Goal: Task Accomplishment & Management: Use online tool/utility

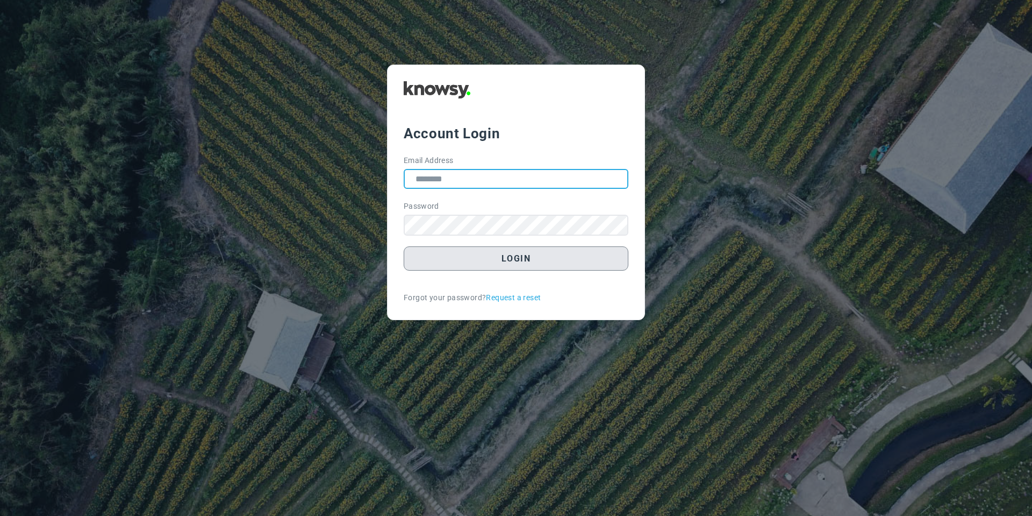
type input "**********"
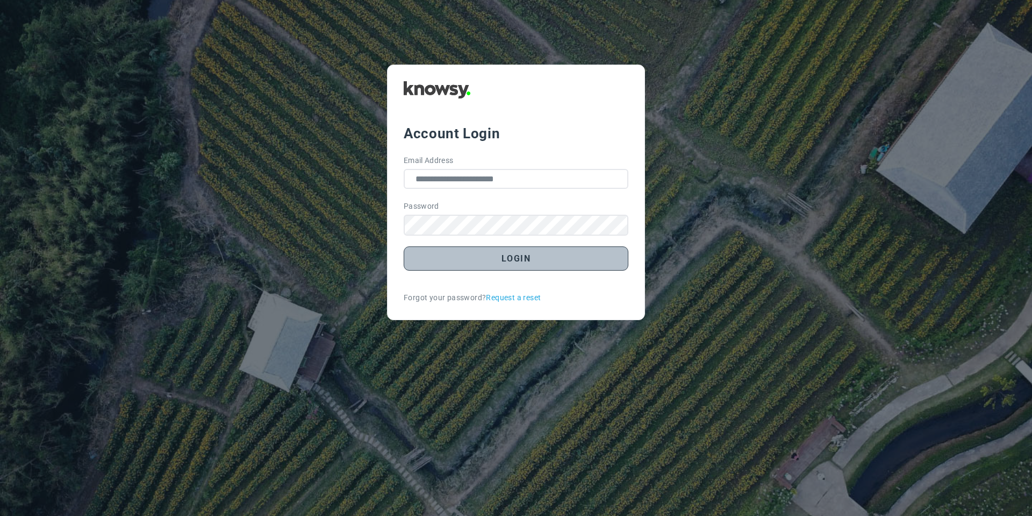
click at [463, 262] on button "Login" at bounding box center [516, 258] width 225 height 24
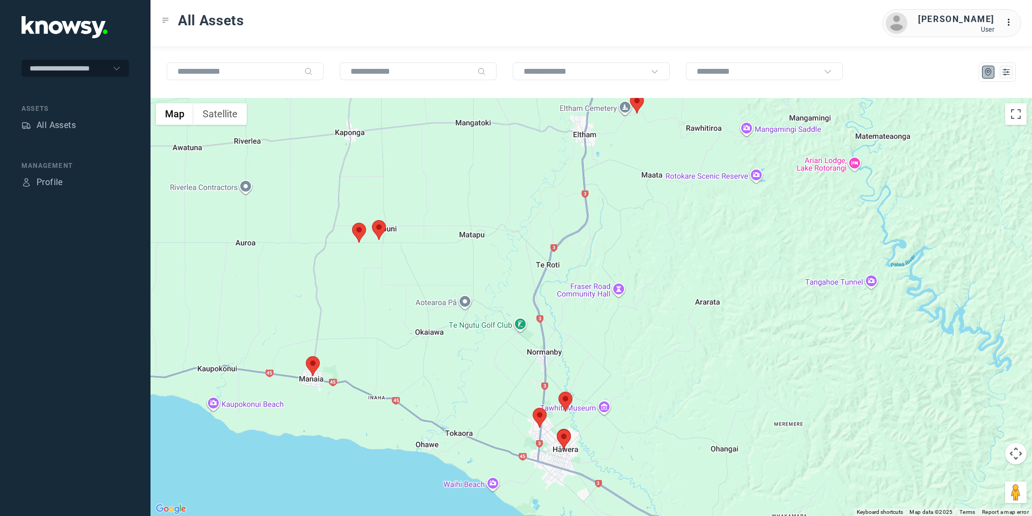
click at [533, 407] on area at bounding box center [533, 407] width 0 height 0
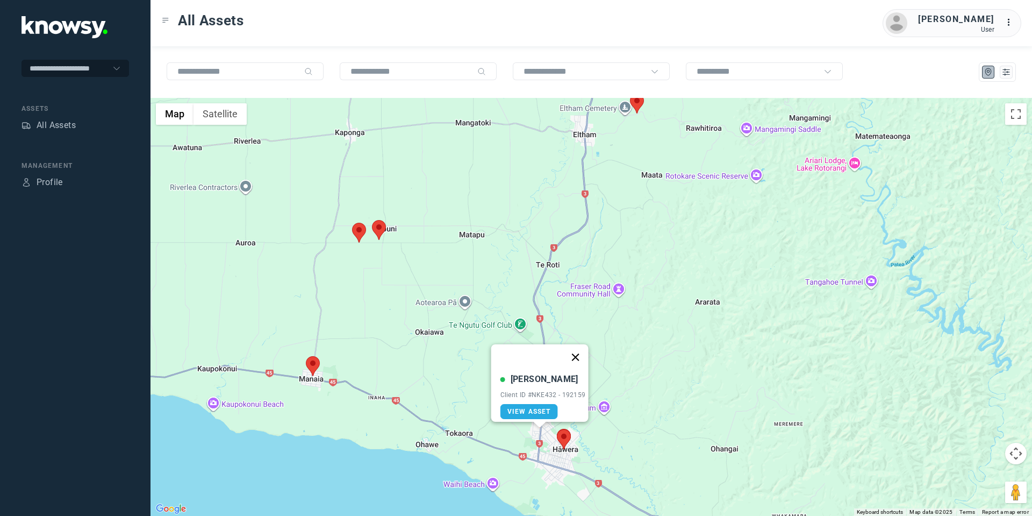
click at [583, 352] on button "Close" at bounding box center [575, 357] width 26 height 26
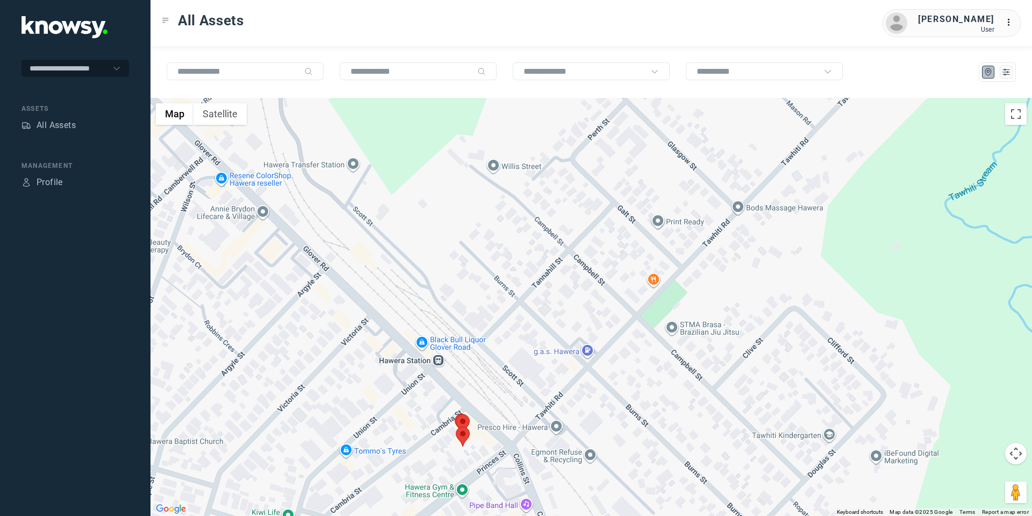
click at [456, 426] on area at bounding box center [456, 426] width 0 height 0
click at [501, 367] on button "Close" at bounding box center [498, 376] width 26 height 26
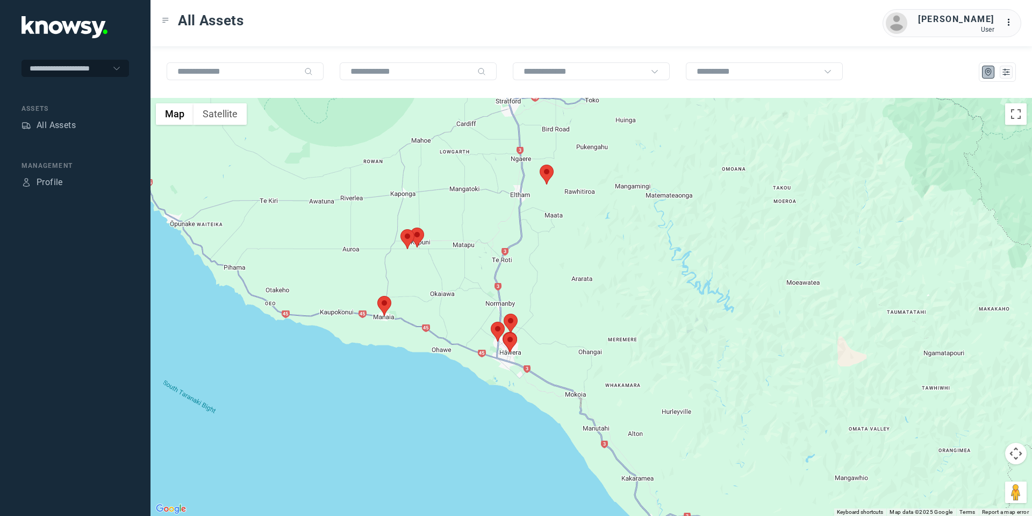
click at [410, 227] on area at bounding box center [410, 227] width 0 height 0
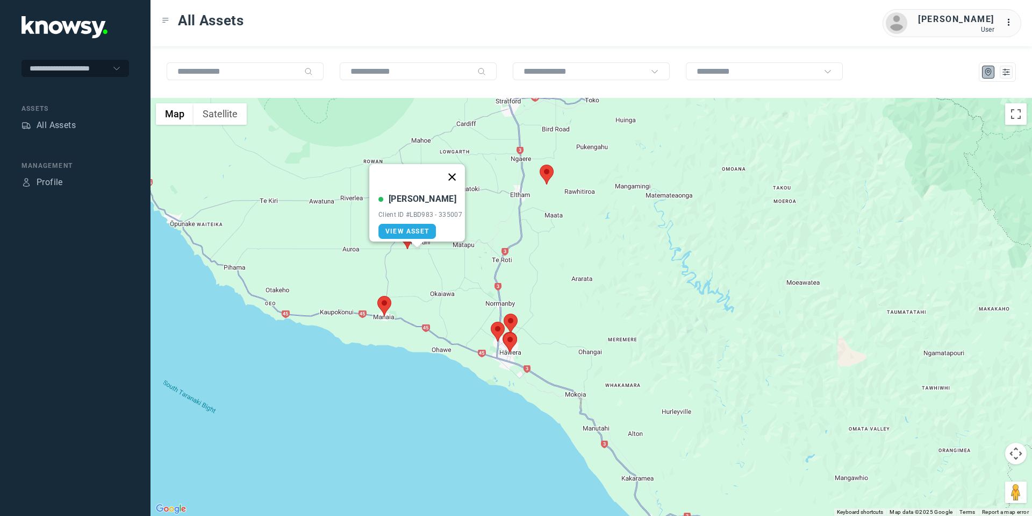
click at [455, 171] on button "Close" at bounding box center [452, 177] width 26 height 26
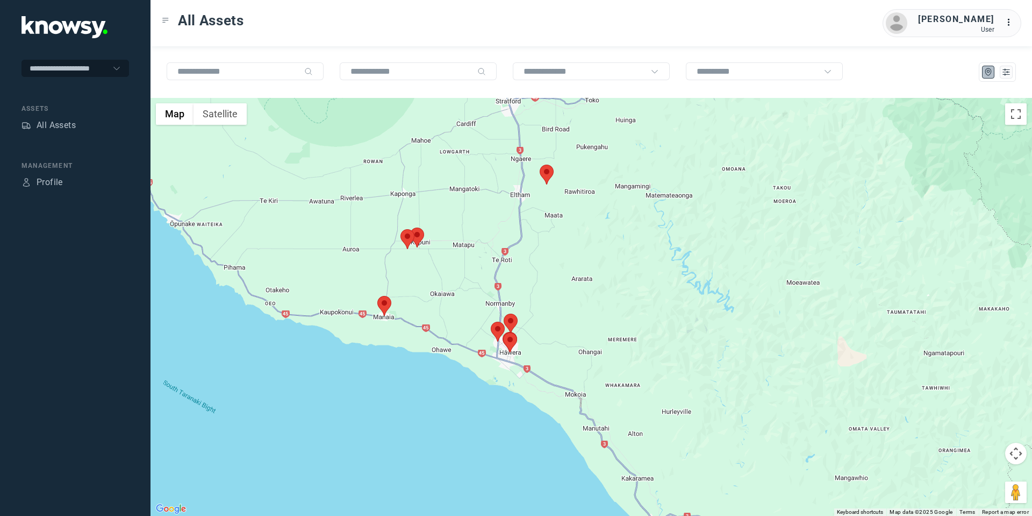
click at [400, 229] on area at bounding box center [400, 229] width 0 height 0
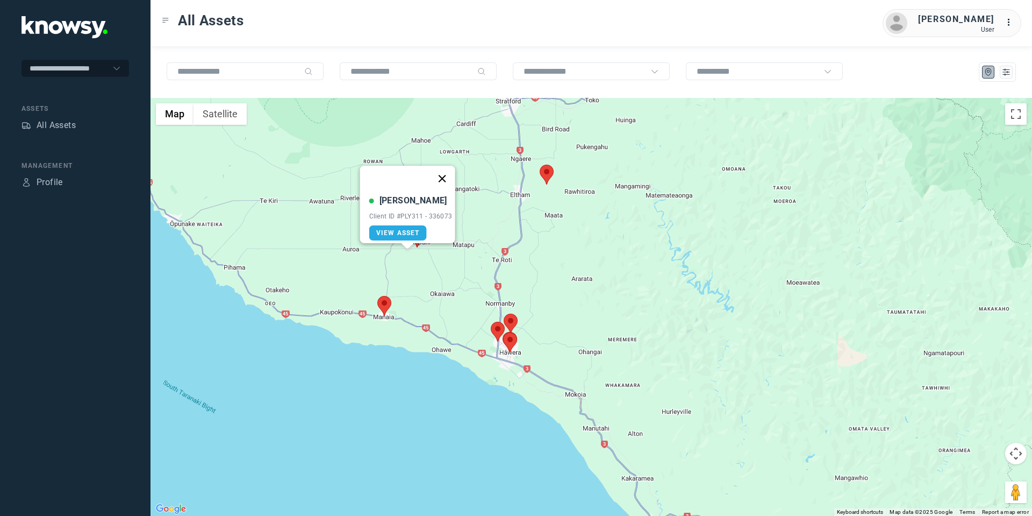
click at [443, 169] on button "Close" at bounding box center [442, 179] width 26 height 26
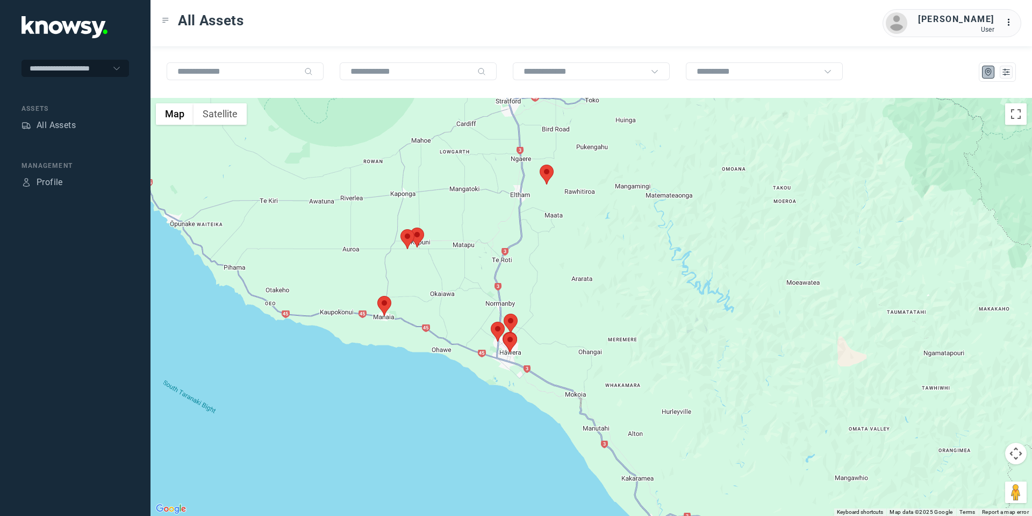
click at [540, 164] on area at bounding box center [540, 164] width 0 height 0
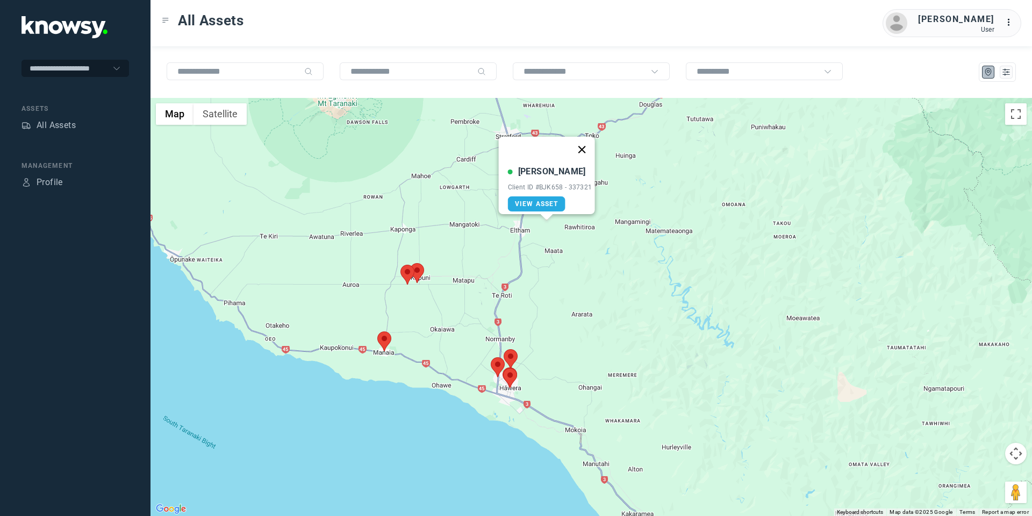
click at [583, 139] on button "Close" at bounding box center [582, 150] width 26 height 26
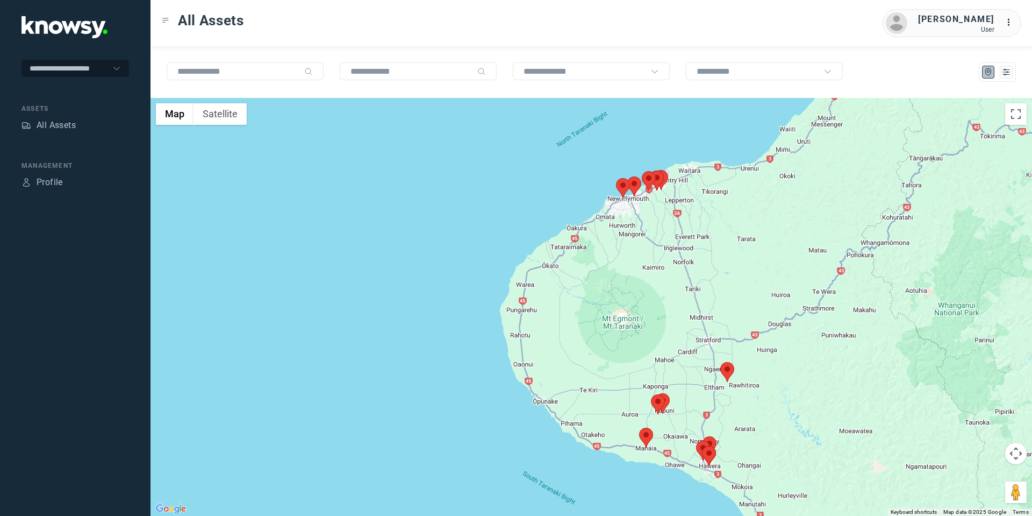
click at [616, 178] on area at bounding box center [616, 178] width 0 height 0
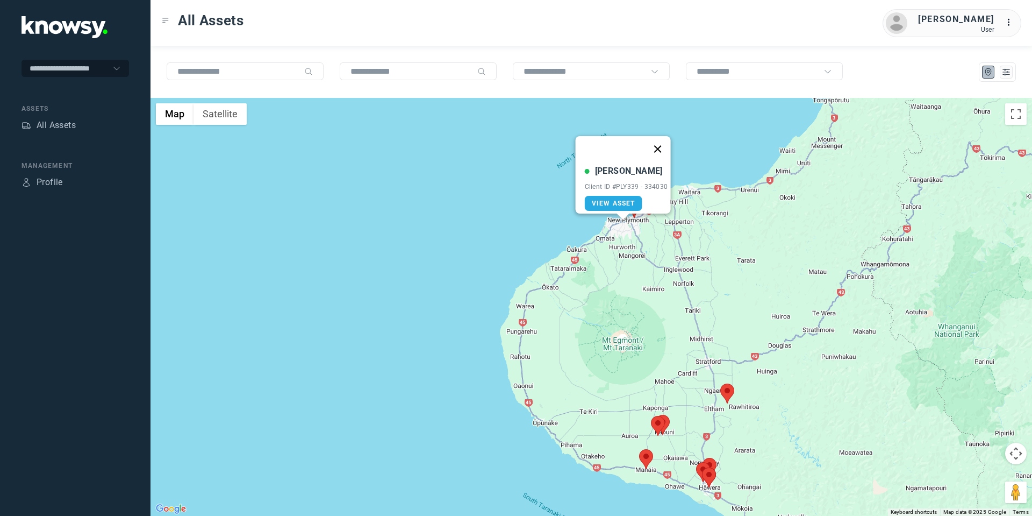
click at [661, 145] on button "Close" at bounding box center [658, 149] width 26 height 26
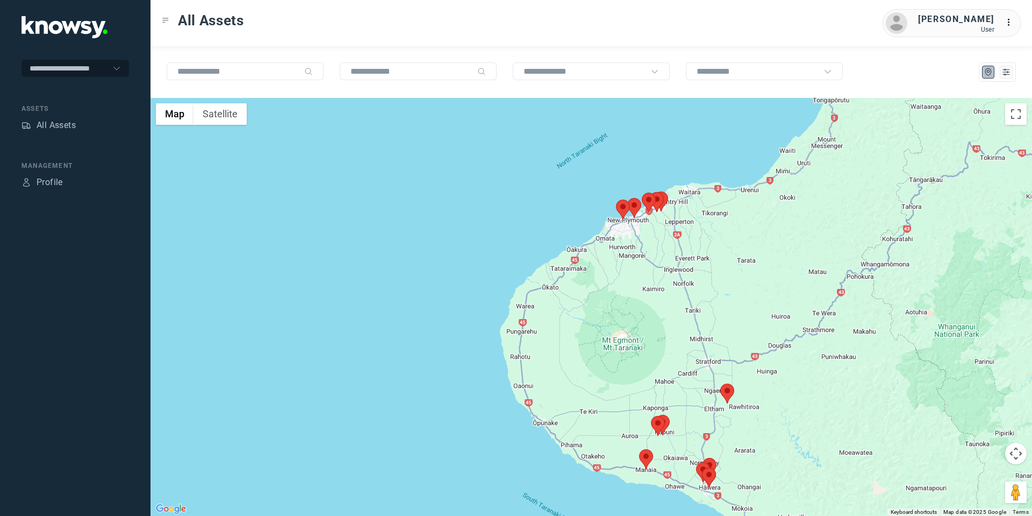
click at [627, 198] on area at bounding box center [627, 198] width 0 height 0
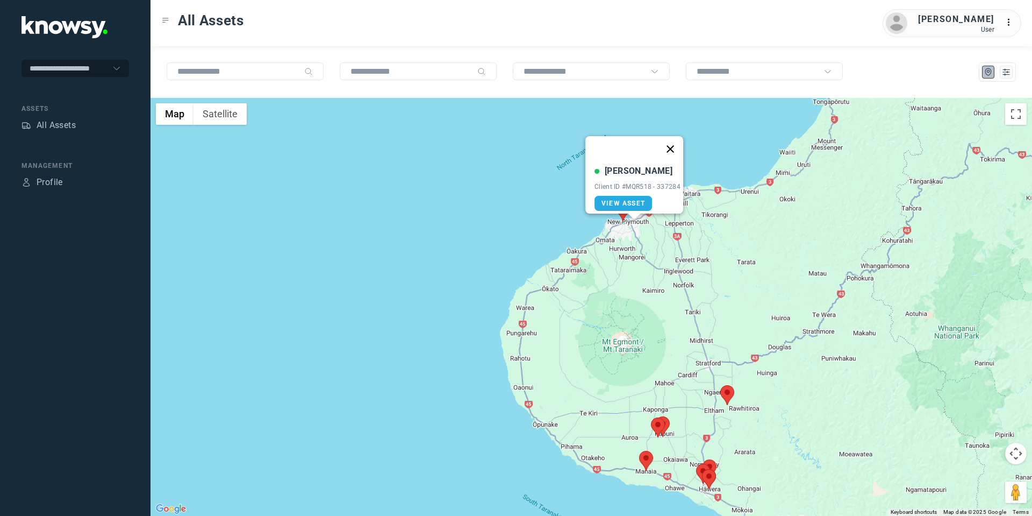
click at [672, 142] on button "Close" at bounding box center [670, 149] width 26 height 26
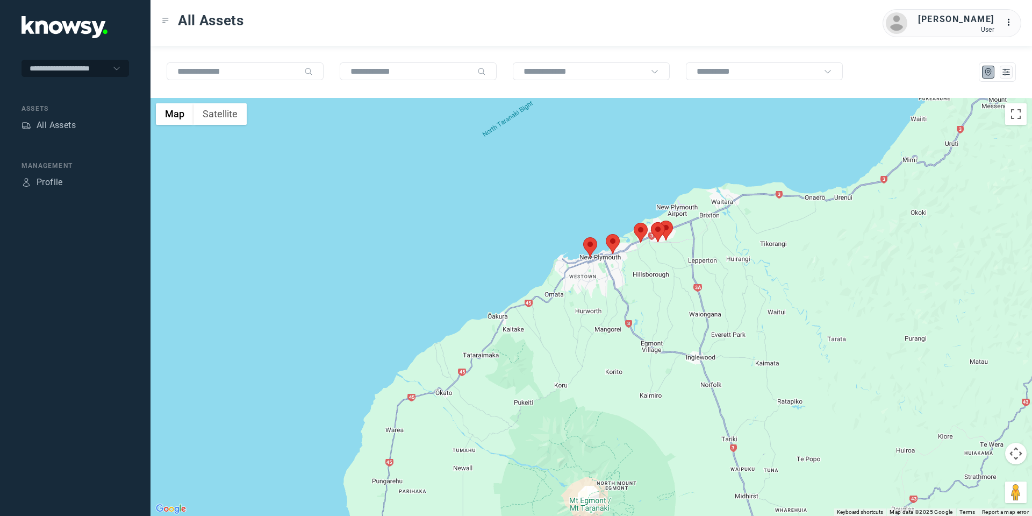
click at [634, 223] on area at bounding box center [634, 223] width 0 height 0
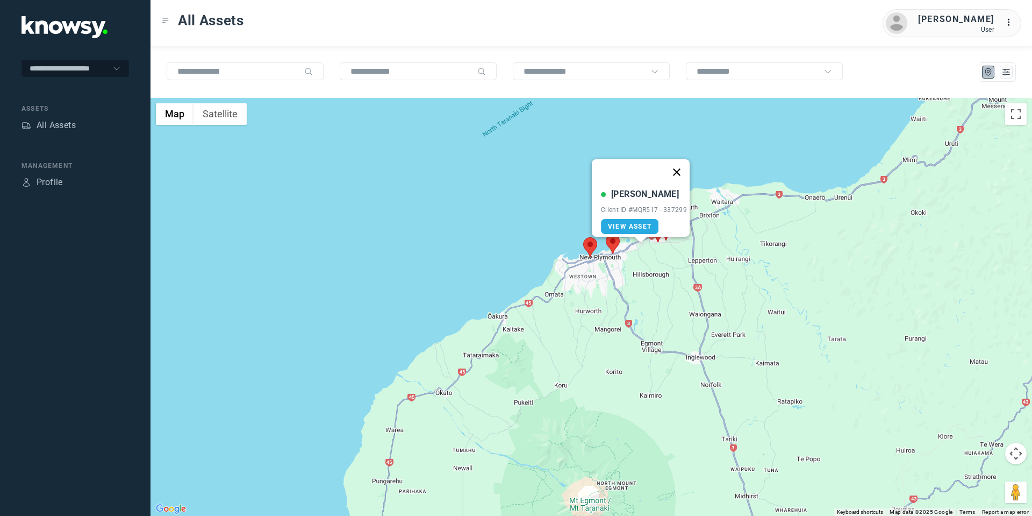
click at [677, 159] on button "Close" at bounding box center [677, 172] width 26 height 26
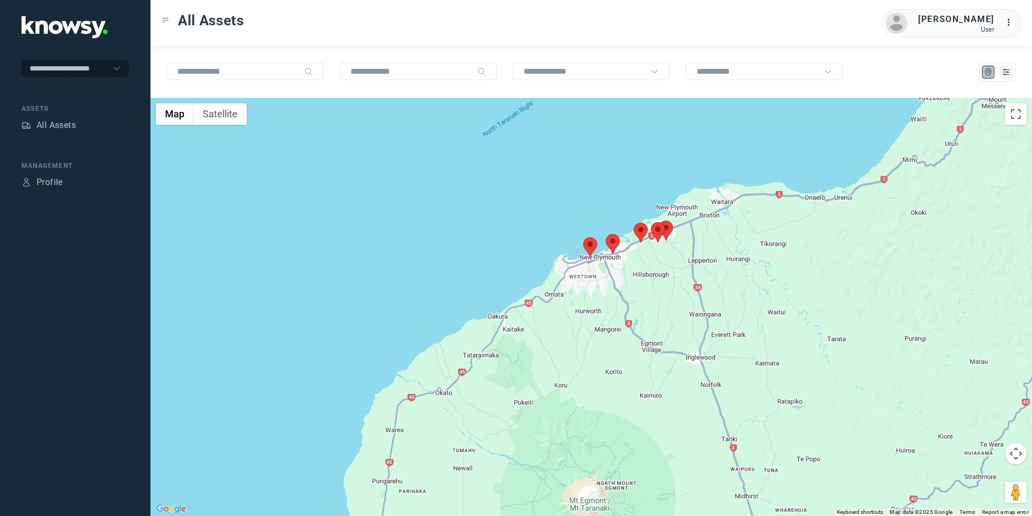
click at [651, 222] on area at bounding box center [651, 222] width 0 height 0
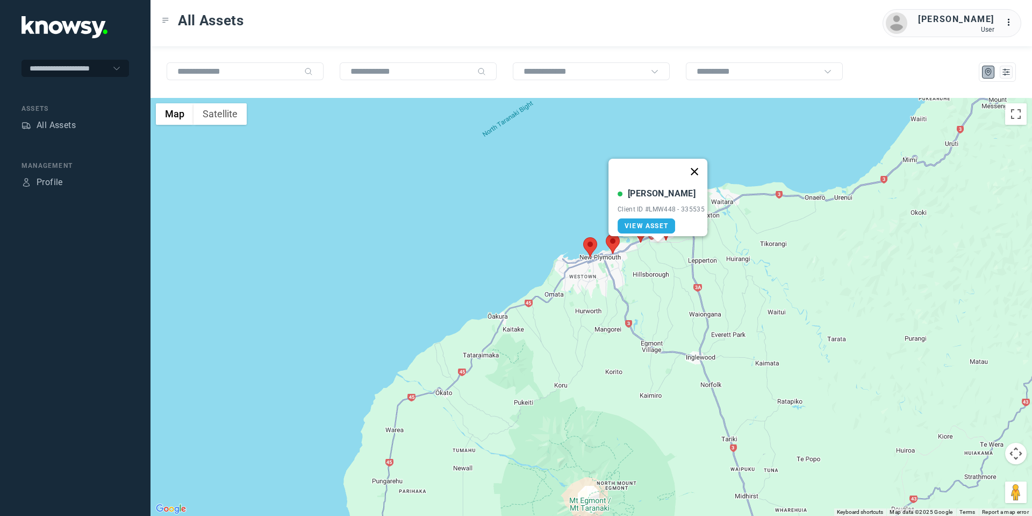
click at [693, 161] on button "Close" at bounding box center [695, 172] width 26 height 26
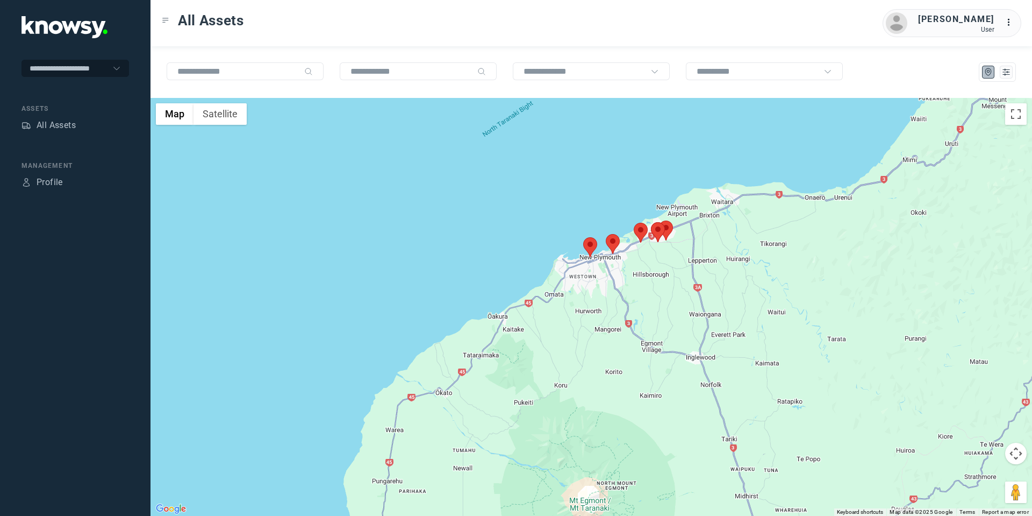
click at [659, 220] on area at bounding box center [659, 220] width 0 height 0
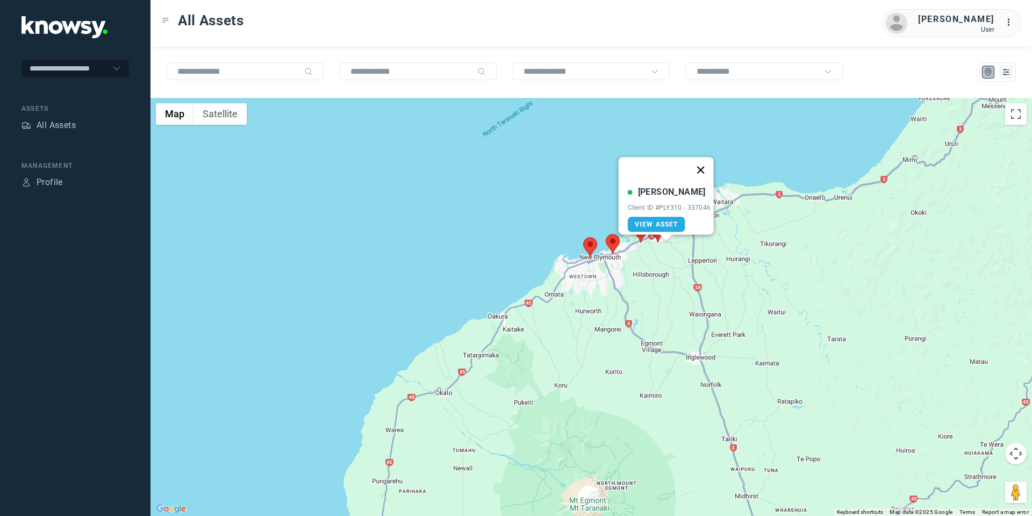
click at [703, 162] on button "Close" at bounding box center [701, 170] width 26 height 26
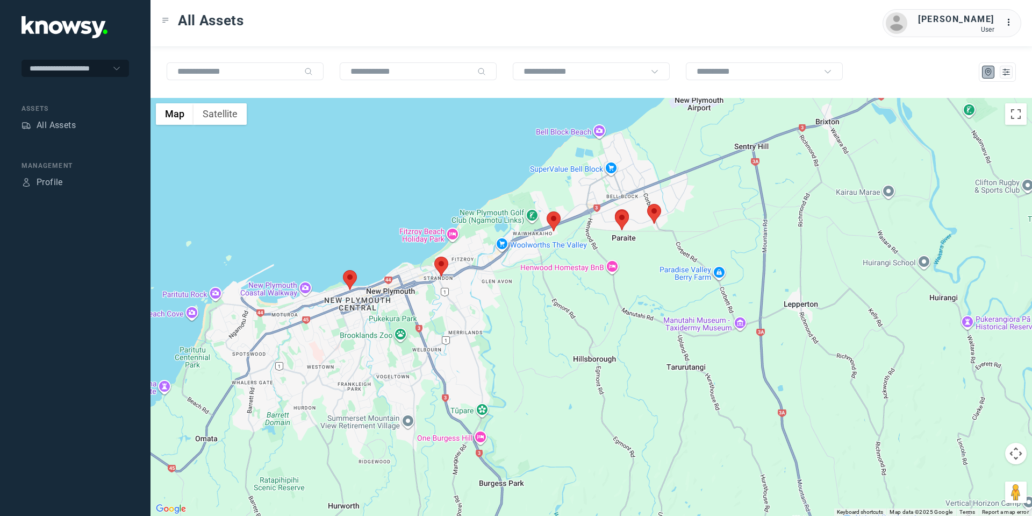
click at [647, 204] on area at bounding box center [647, 204] width 0 height 0
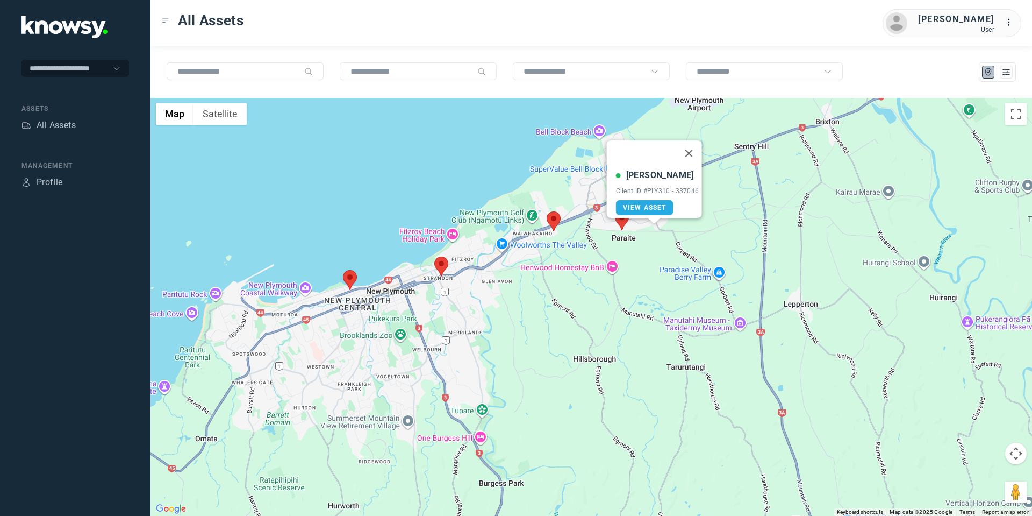
click at [615, 210] on area at bounding box center [615, 210] width 0 height 0
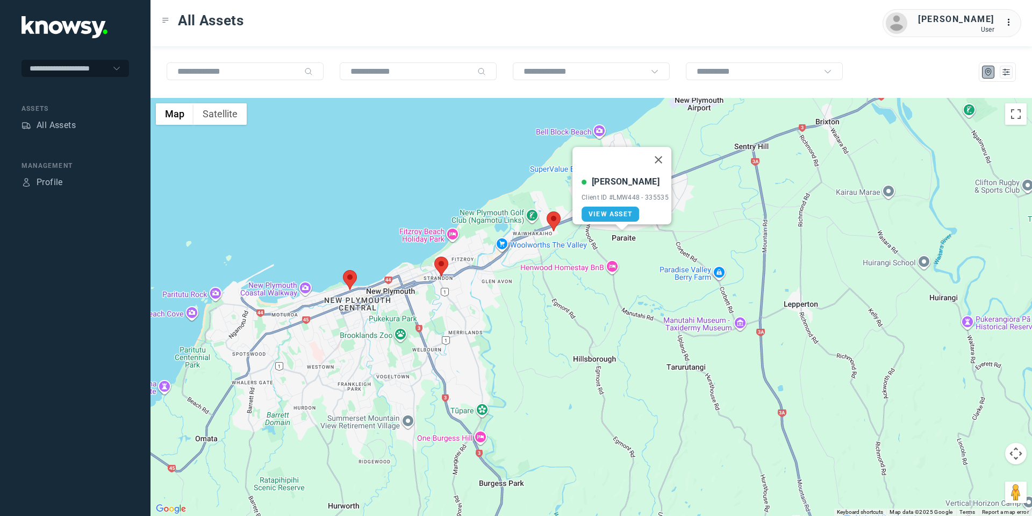
click at [547, 211] on area at bounding box center [547, 211] width 0 height 0
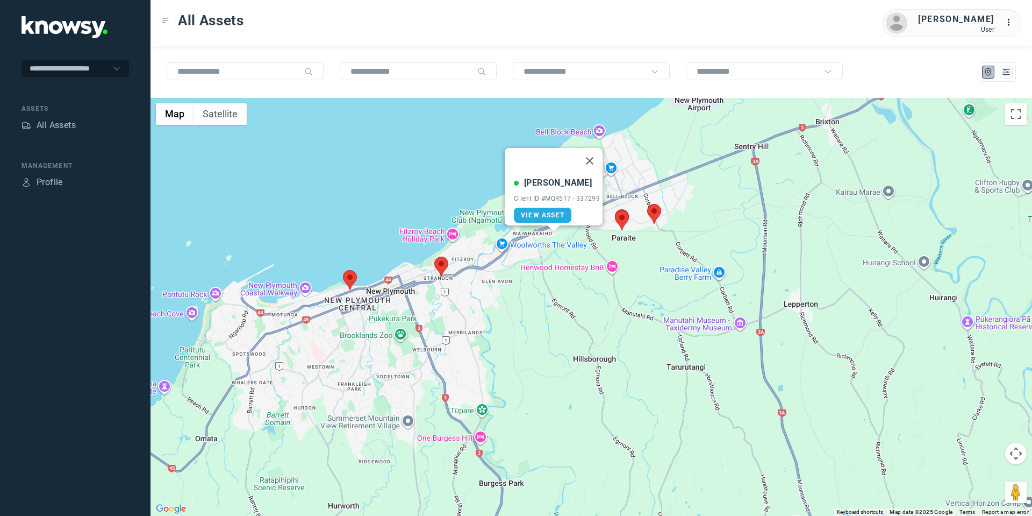
click at [434, 256] on area at bounding box center [434, 256] width 0 height 0
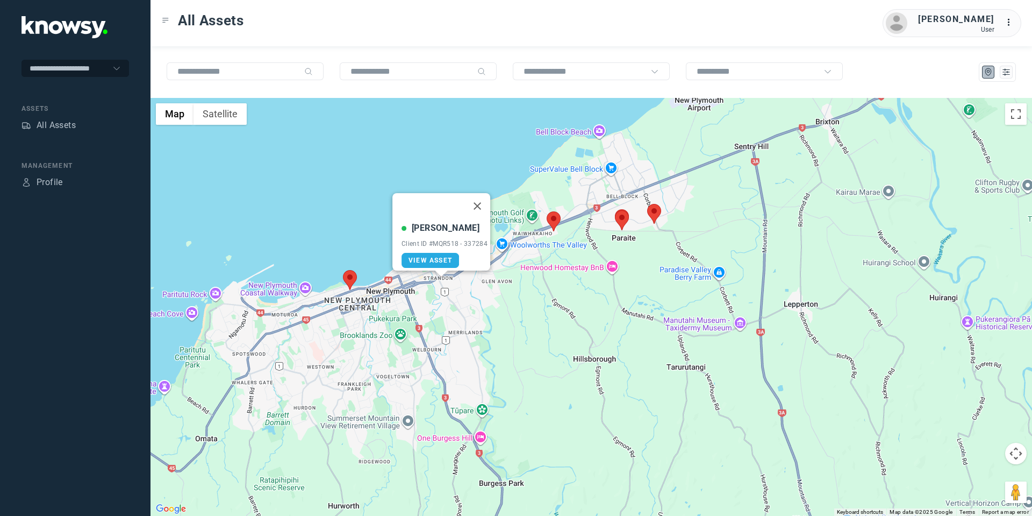
click at [343, 270] on area at bounding box center [343, 270] width 0 height 0
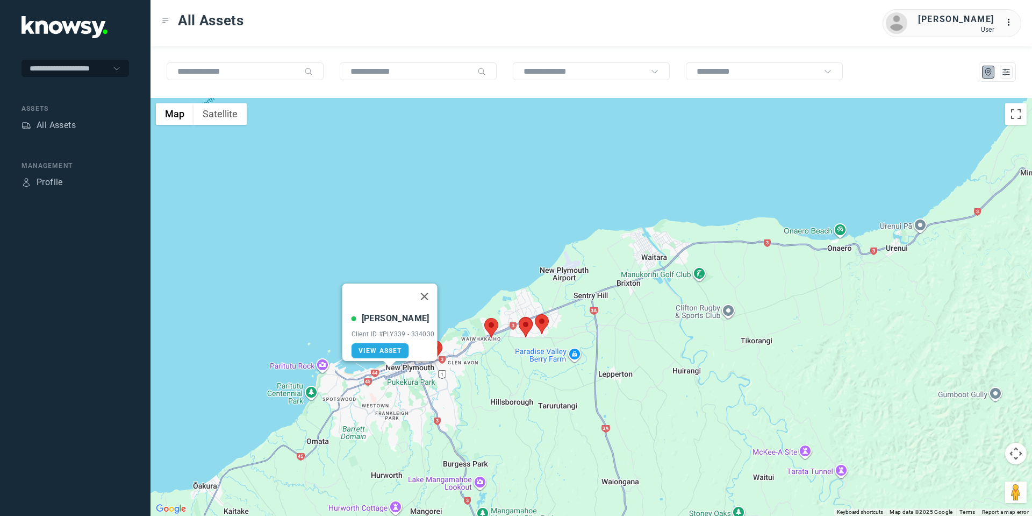
click at [1008, 454] on button "Map camera controls" at bounding box center [1016, 453] width 22 height 22
click at [962, 481] on button "Move down" at bounding box center [962, 480] width 22 height 22
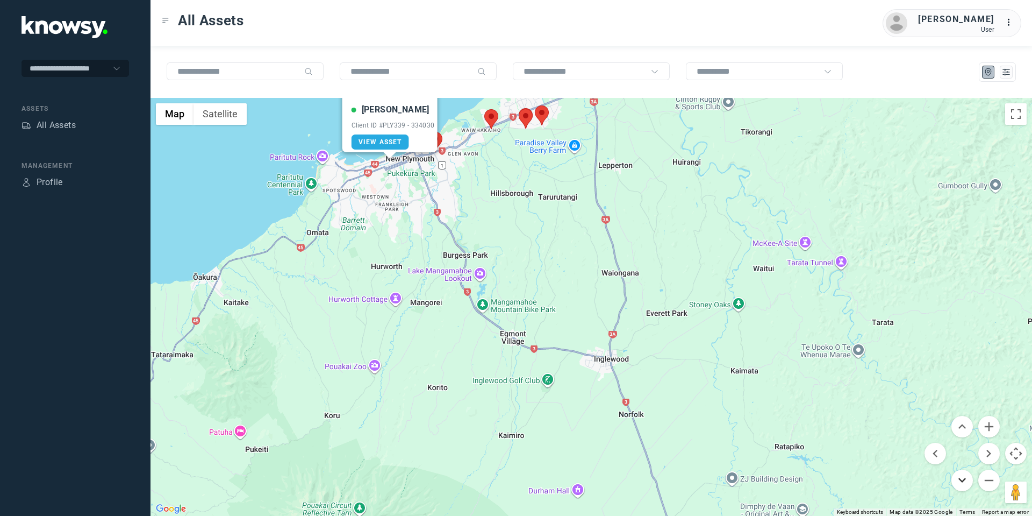
click at [962, 481] on button "Move down" at bounding box center [962, 480] width 22 height 22
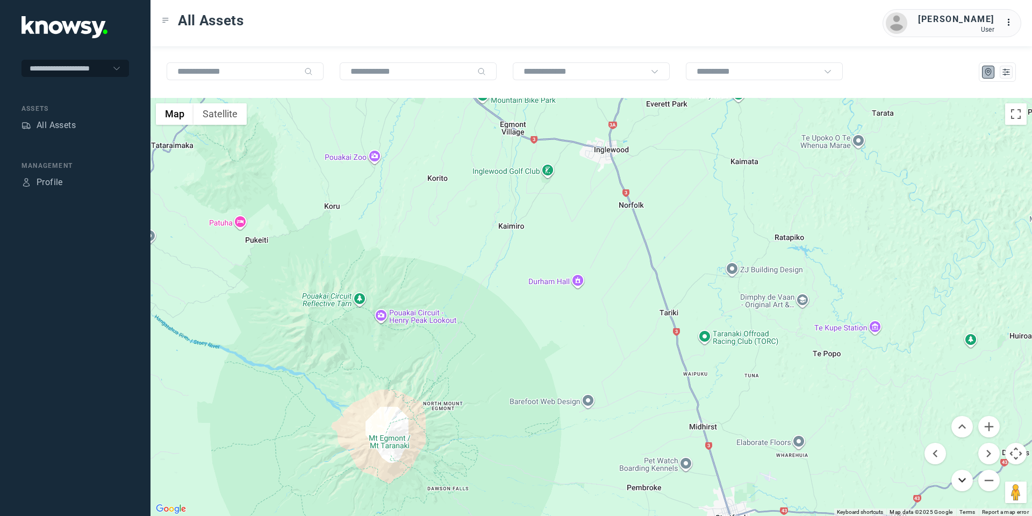
click at [962, 481] on button "Move down" at bounding box center [962, 480] width 22 height 22
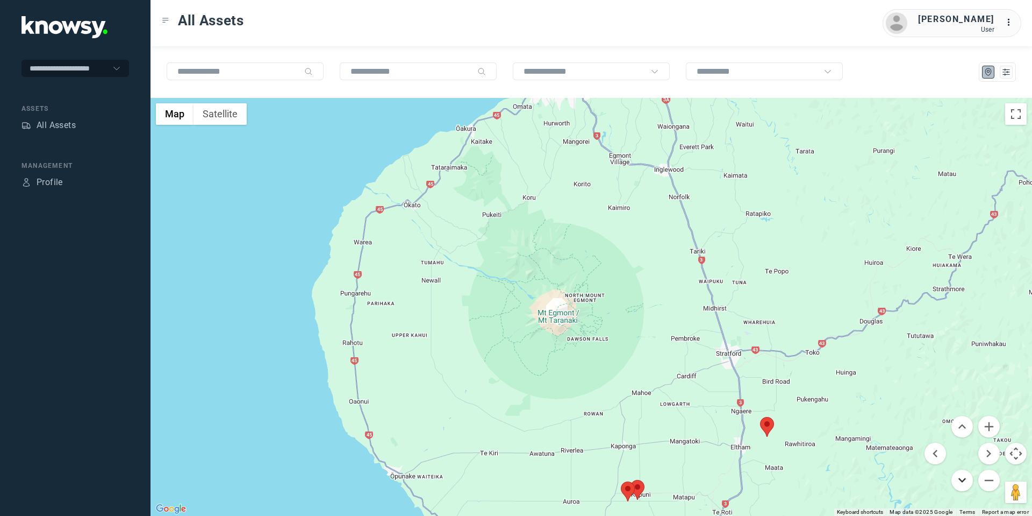
click at [960, 484] on button "Move down" at bounding box center [962, 480] width 22 height 22
